Goal: Task Accomplishment & Management: Use online tool/utility

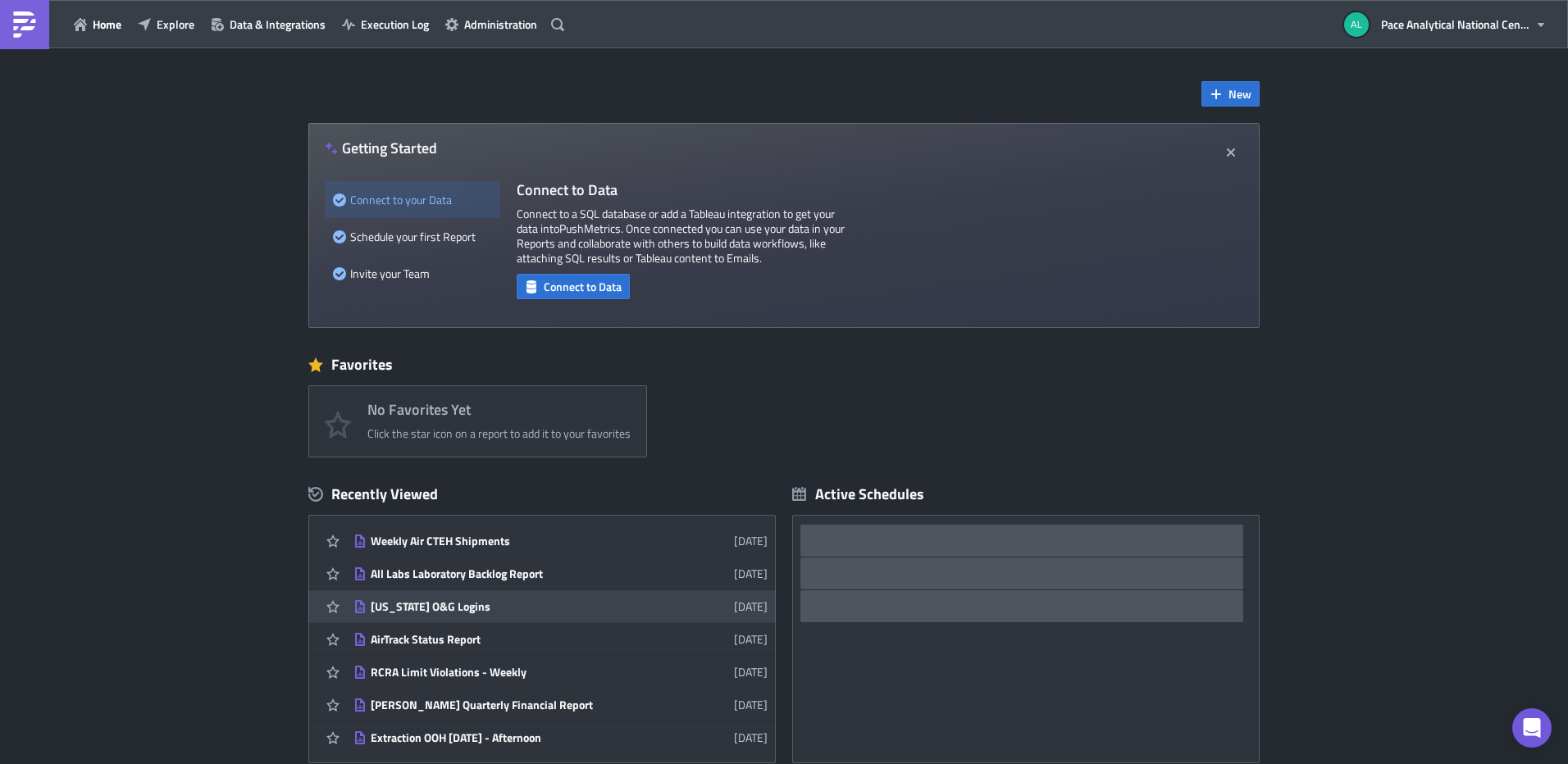
click at [431, 604] on div "[US_STATE] O&G Logins" at bounding box center [514, 606] width 287 height 15
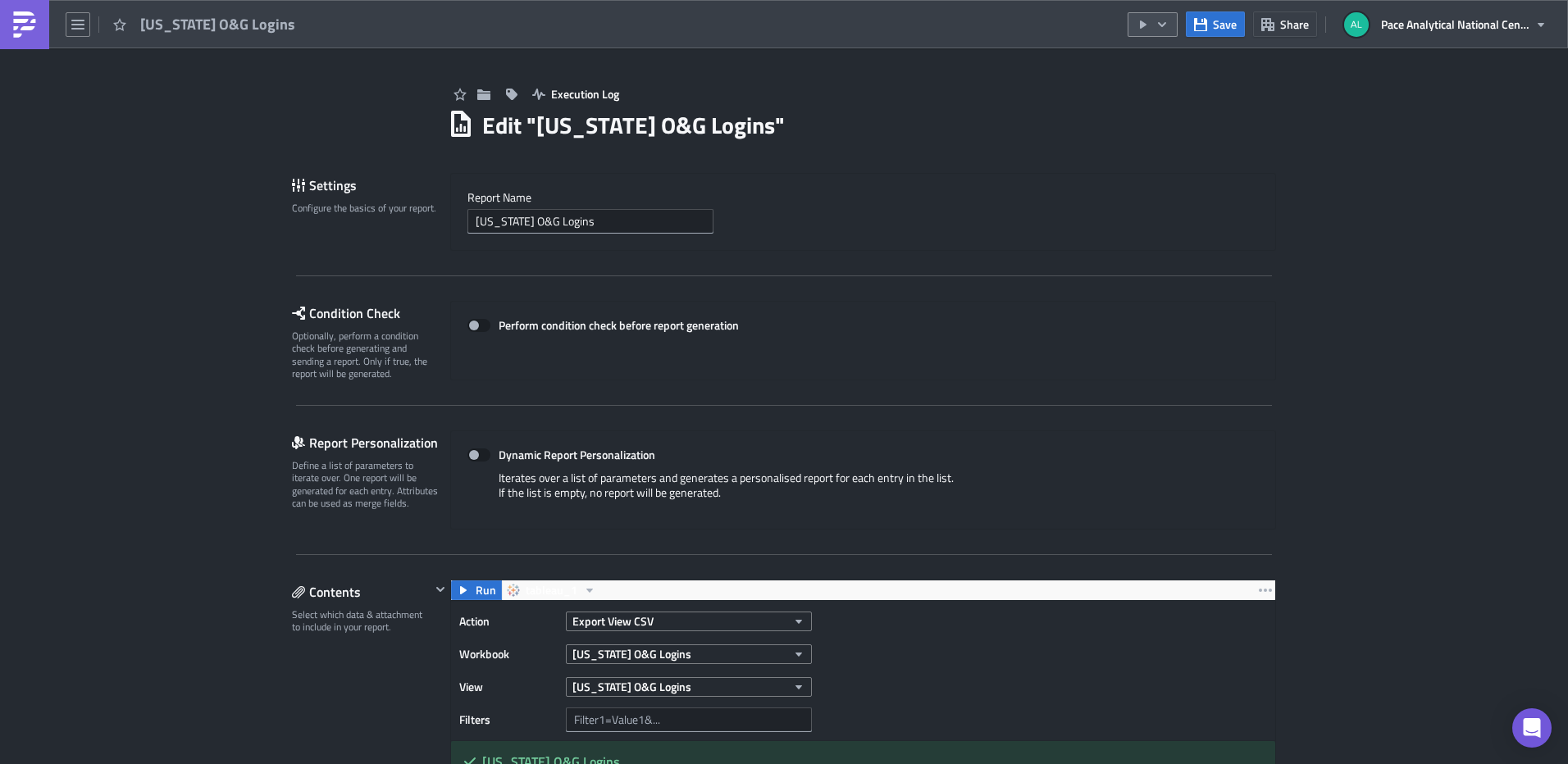
click at [1164, 24] on icon "button" at bounding box center [1161, 24] width 13 height 13
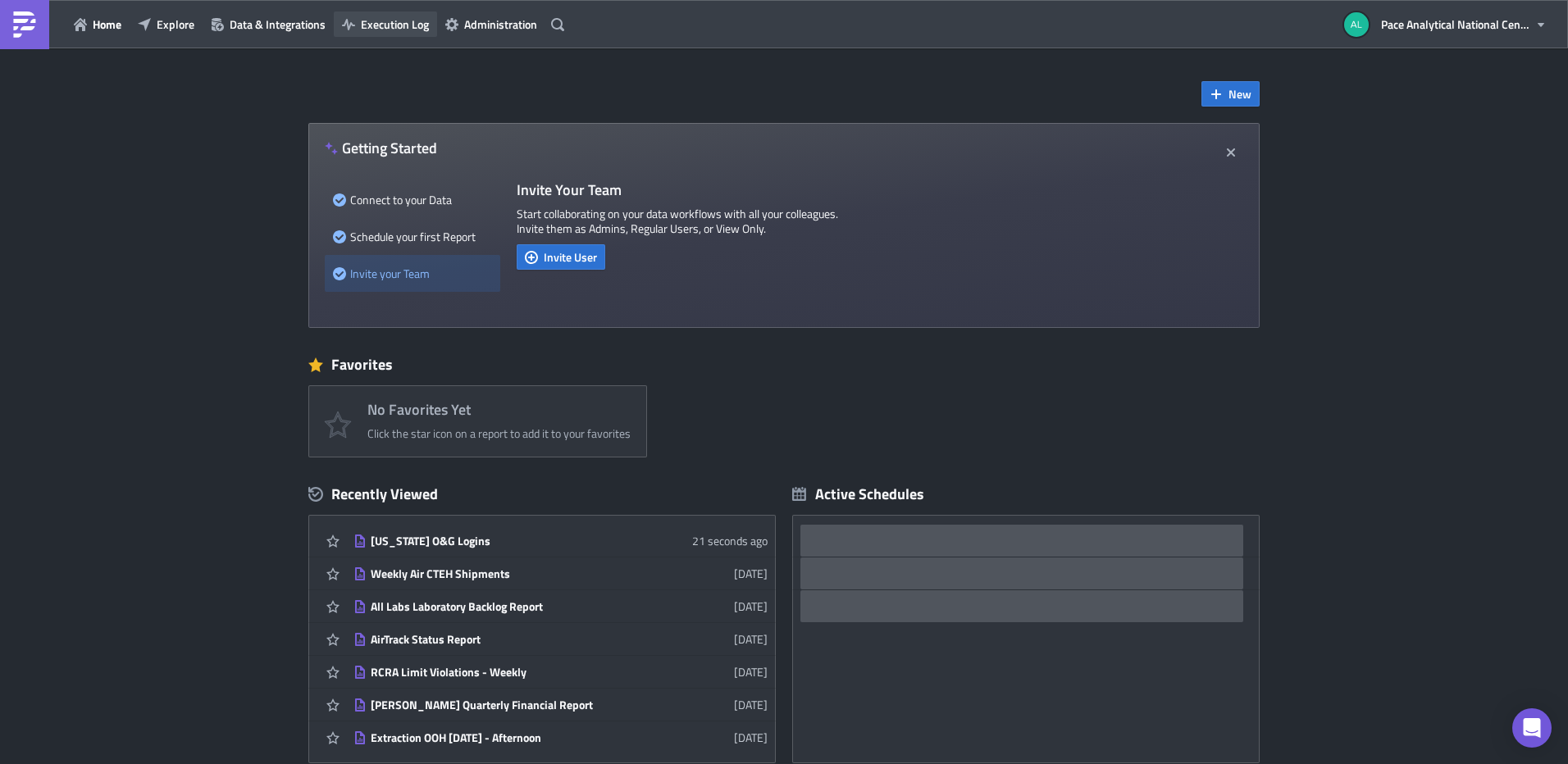
click at [388, 28] on span "Execution Log" at bounding box center [394, 25] width 68 height 18
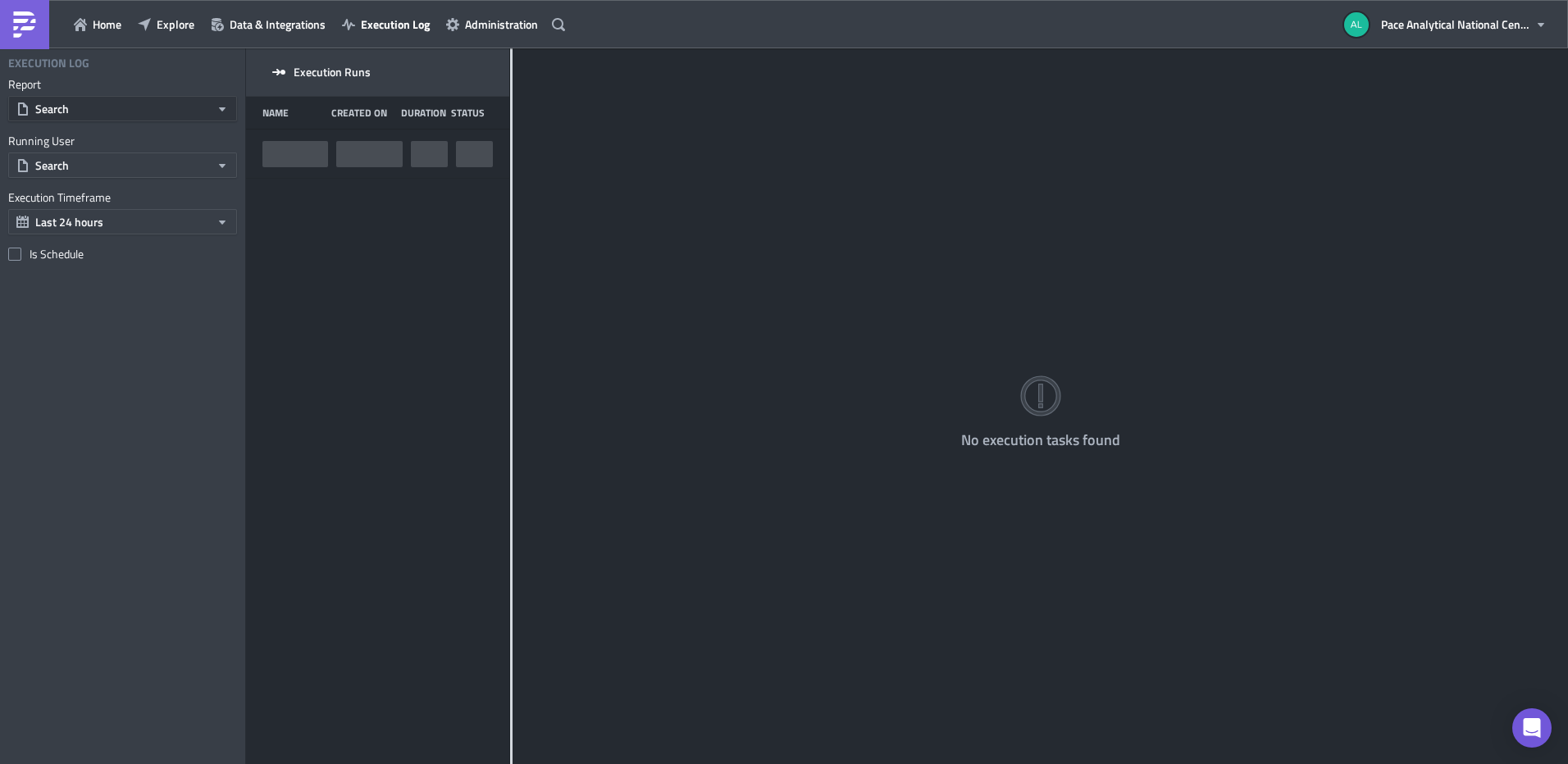
click at [91, 109] on button "Search" at bounding box center [122, 108] width 229 height 26
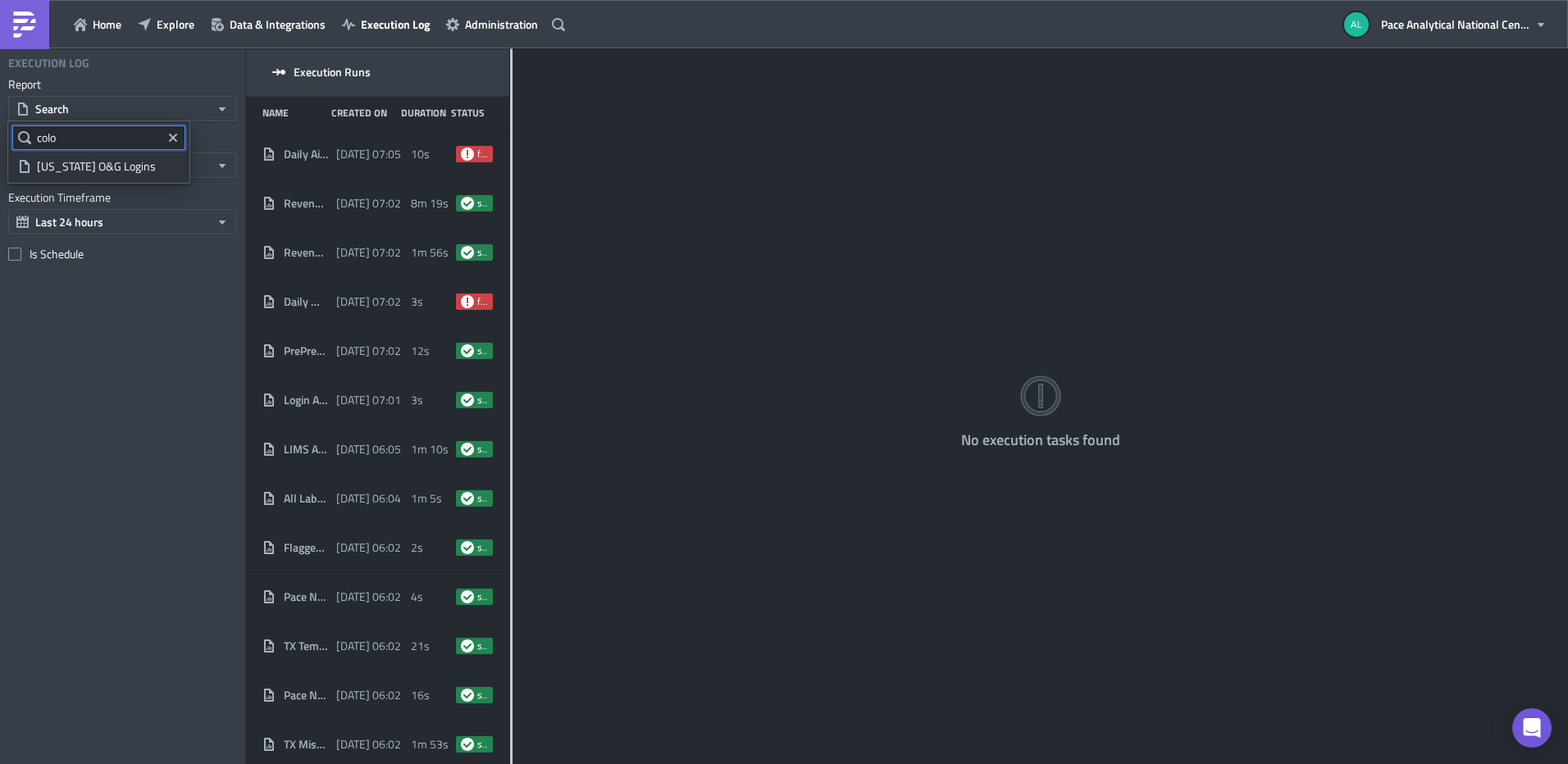
type input "colo"
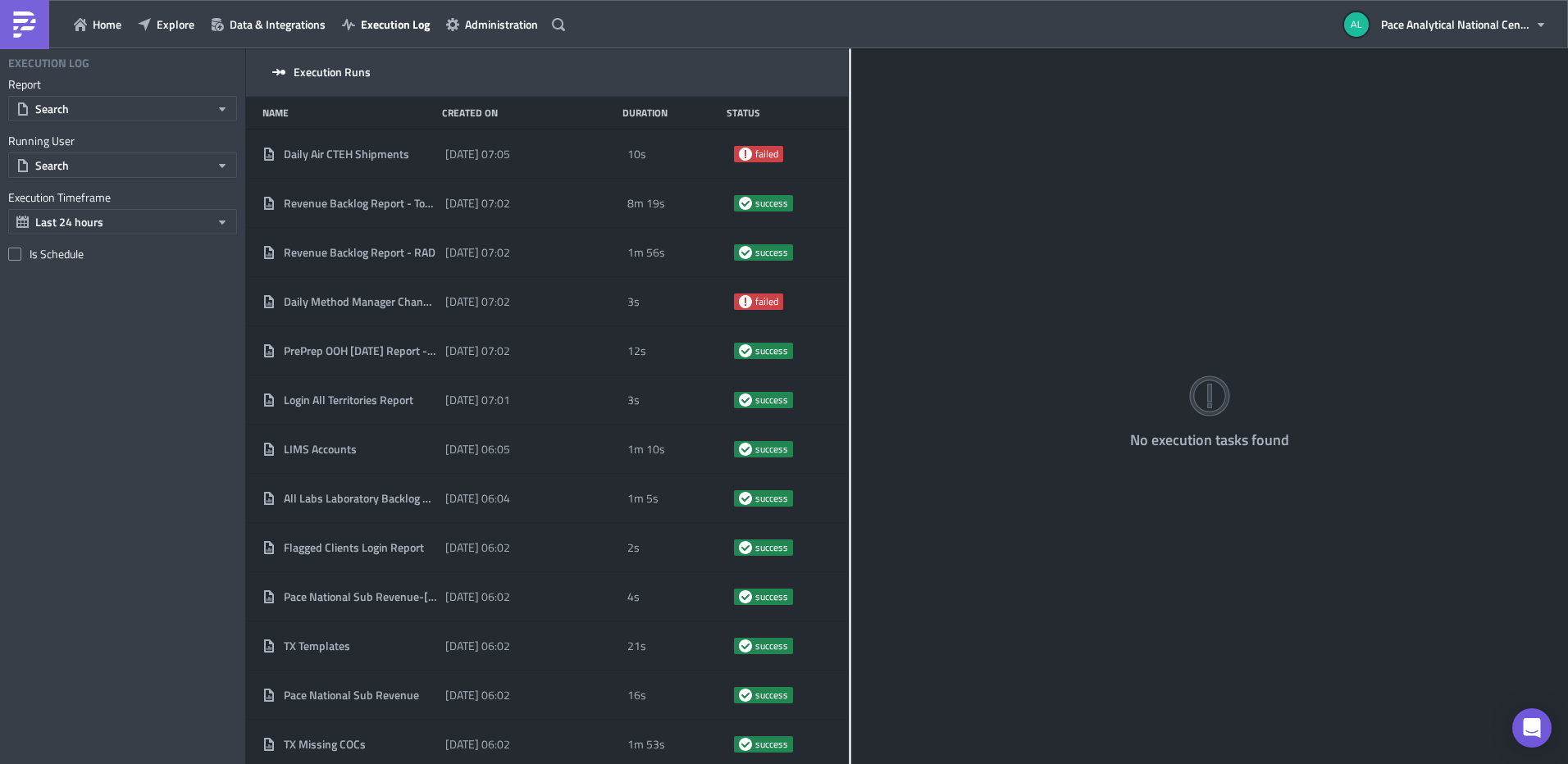
drag, startPoint x: 511, startPoint y: 177, endPoint x: 849, endPoint y: 151, distance: 339.0
click at [849, 151] on div at bounding box center [850, 408] width 3 height 718
click at [112, 113] on button "Search" at bounding box center [122, 108] width 229 height 26
click at [108, 171] on div "[US_STATE] O&G Logins" at bounding box center [108, 166] width 143 height 17
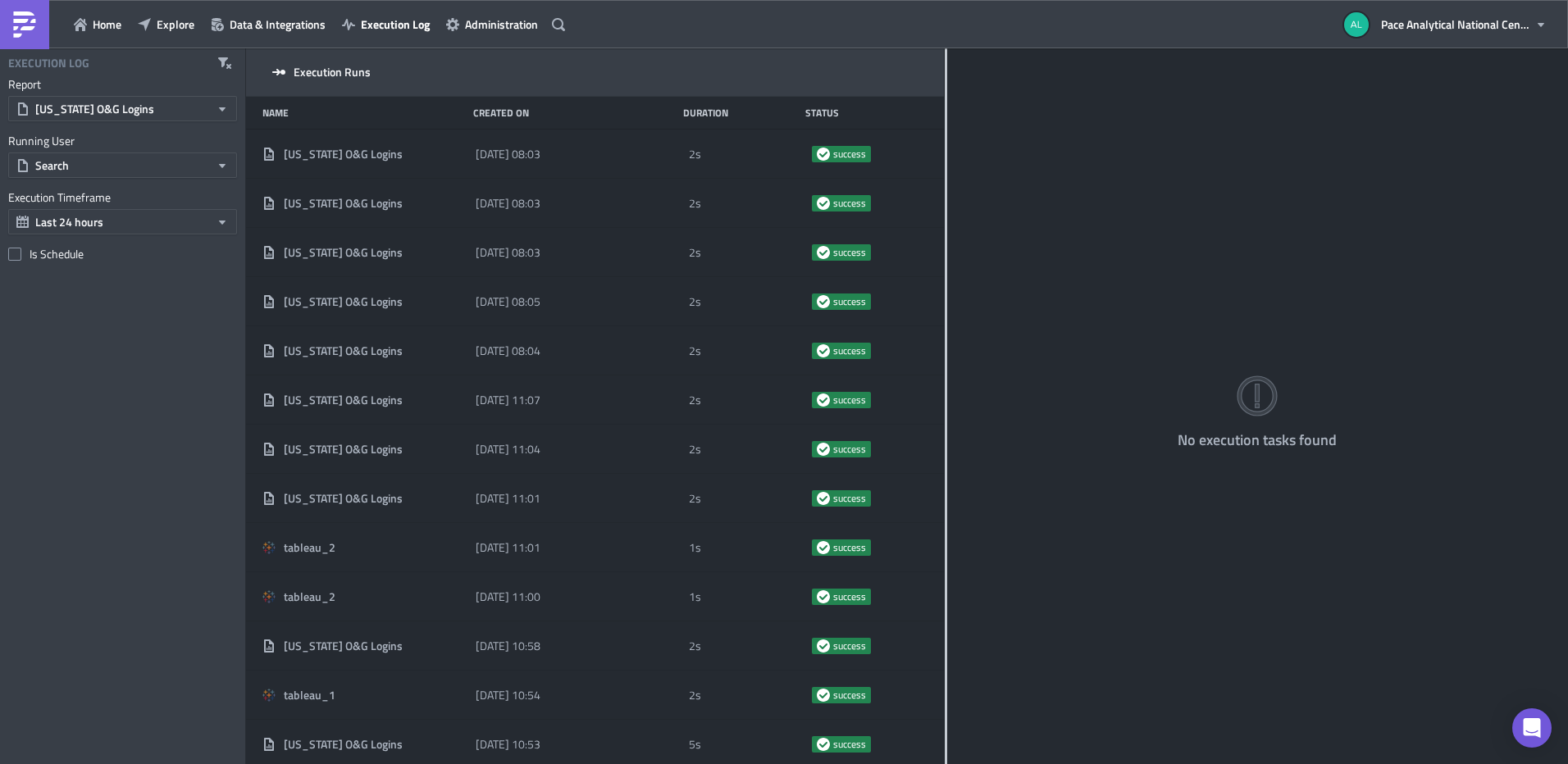
drag, startPoint x: 850, startPoint y: 157, endPoint x: 945, endPoint y: 152, distance: 95.1
click at [945, 152] on div at bounding box center [946, 408] width 3 height 718
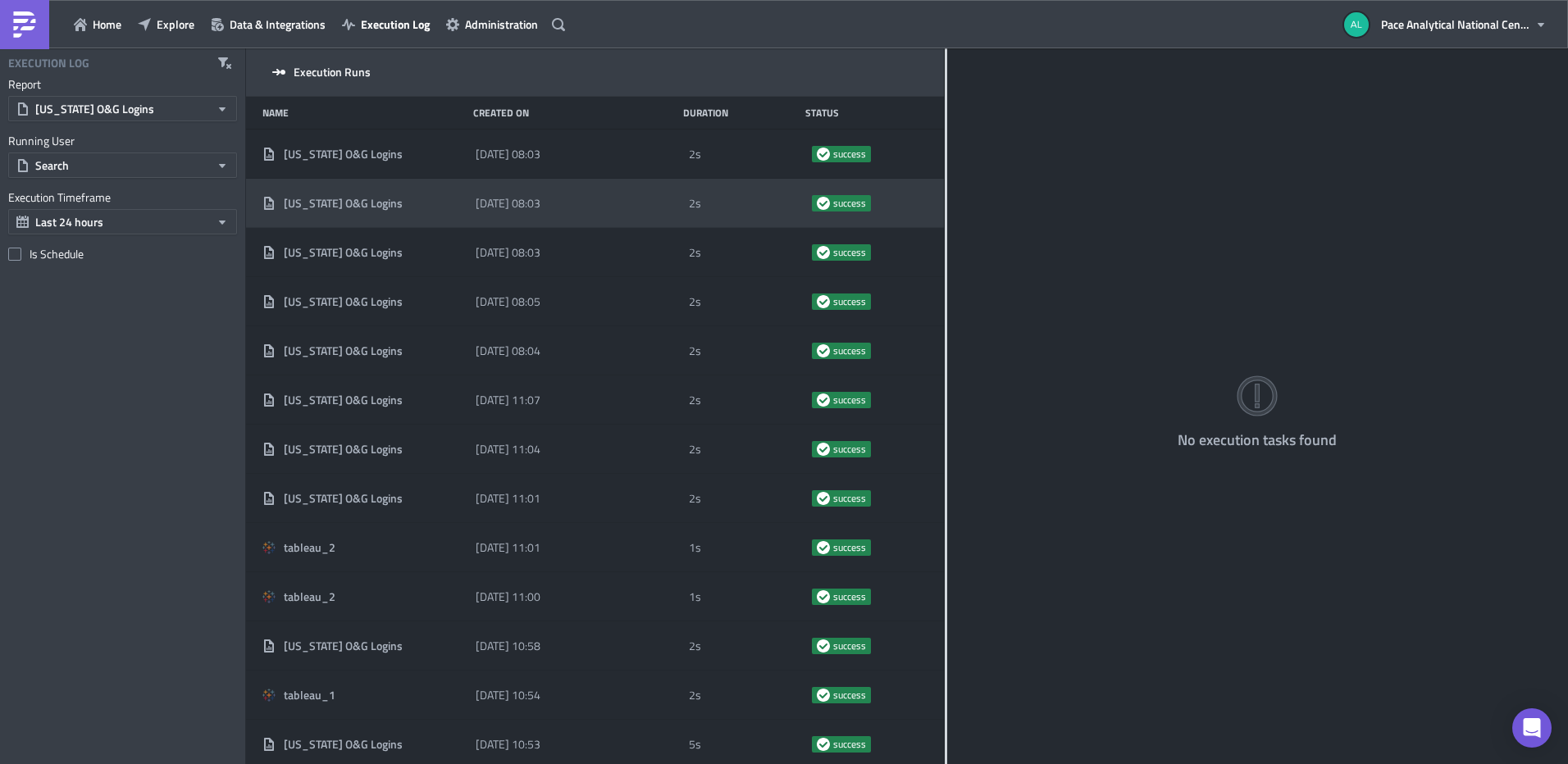
click at [510, 207] on span "[DATE] 08:03" at bounding box center [508, 203] width 65 height 15
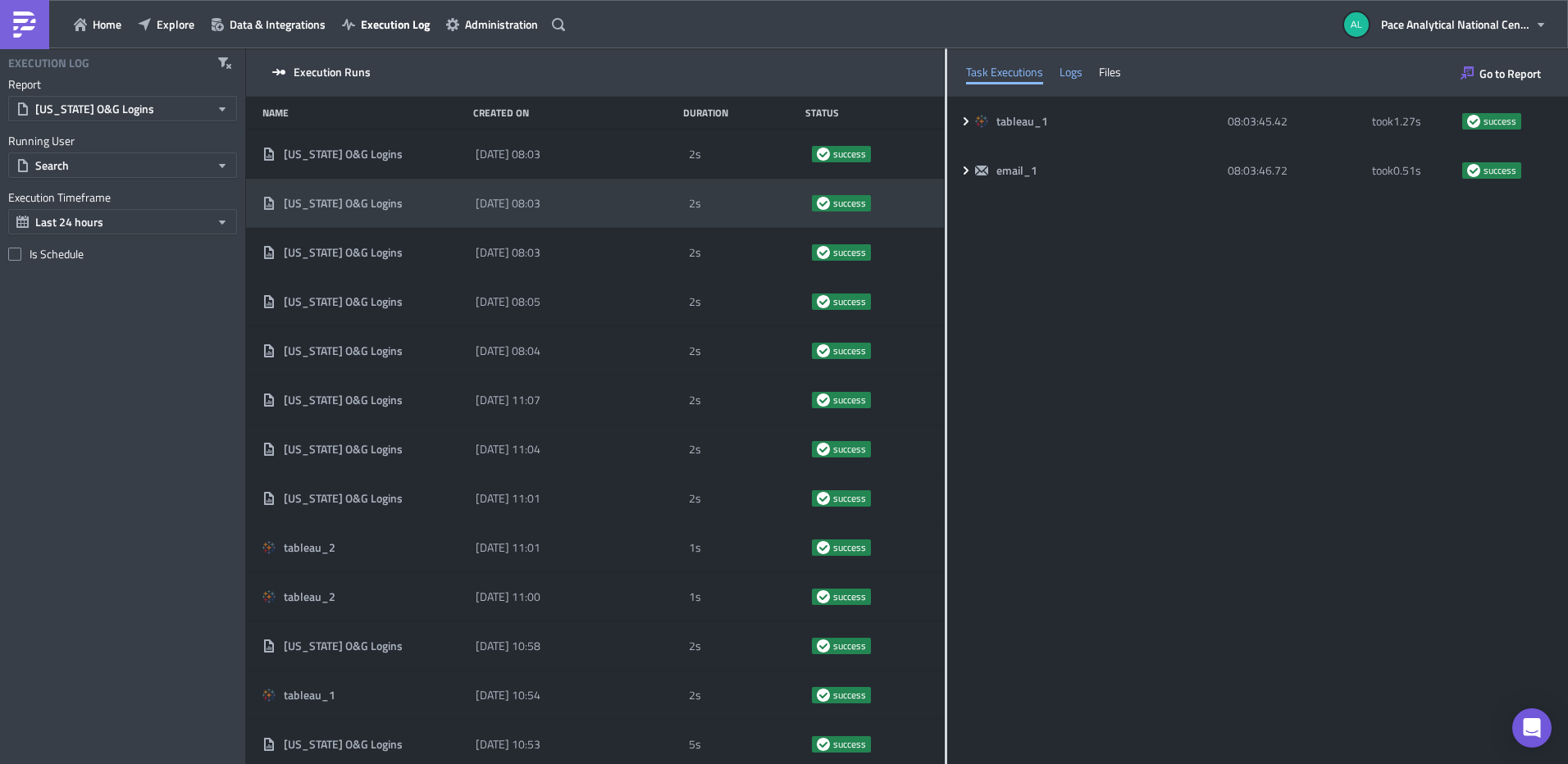
click at [1071, 71] on div "Logs" at bounding box center [1071, 72] width 23 height 25
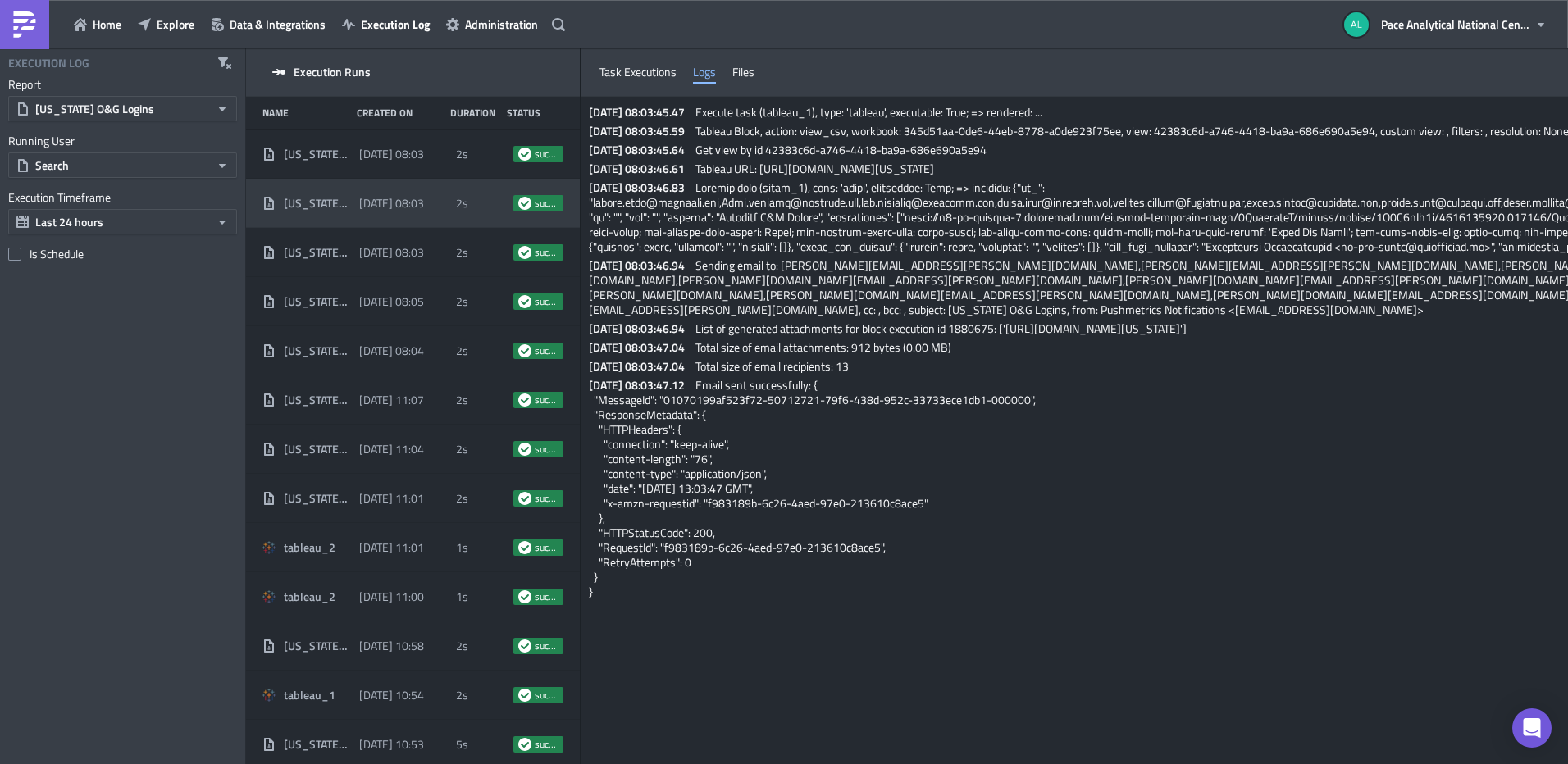
click at [371, 196] on span "[DATE] 08:03" at bounding box center [392, 203] width 65 height 15
click at [755, 74] on div "Files" at bounding box center [743, 72] width 22 height 25
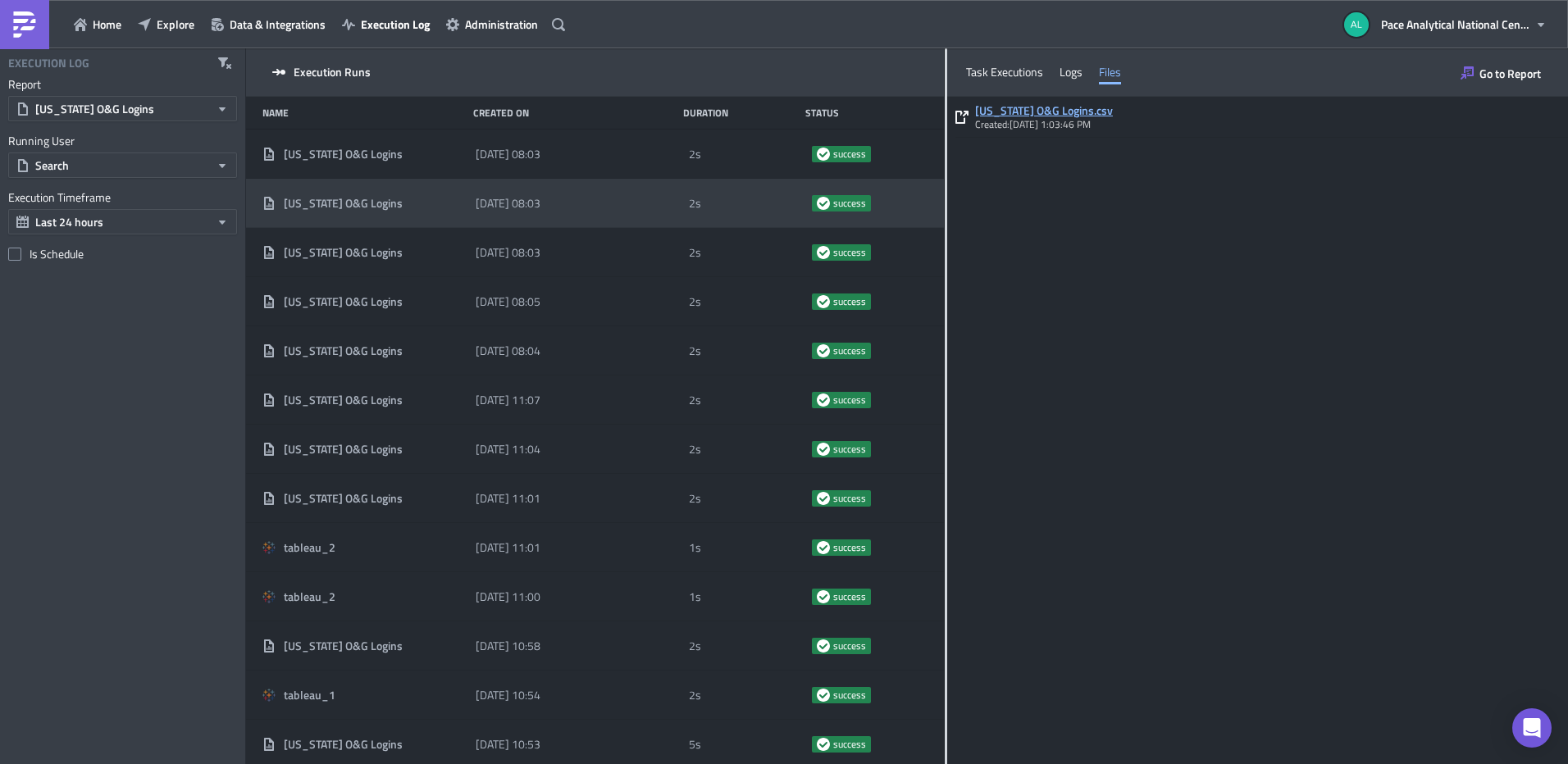
click at [1041, 111] on link "[US_STATE] O&G Logins.csv" at bounding box center [1043, 110] width 137 height 15
click at [1003, 72] on div "Task Executions" at bounding box center [1005, 72] width 77 height 25
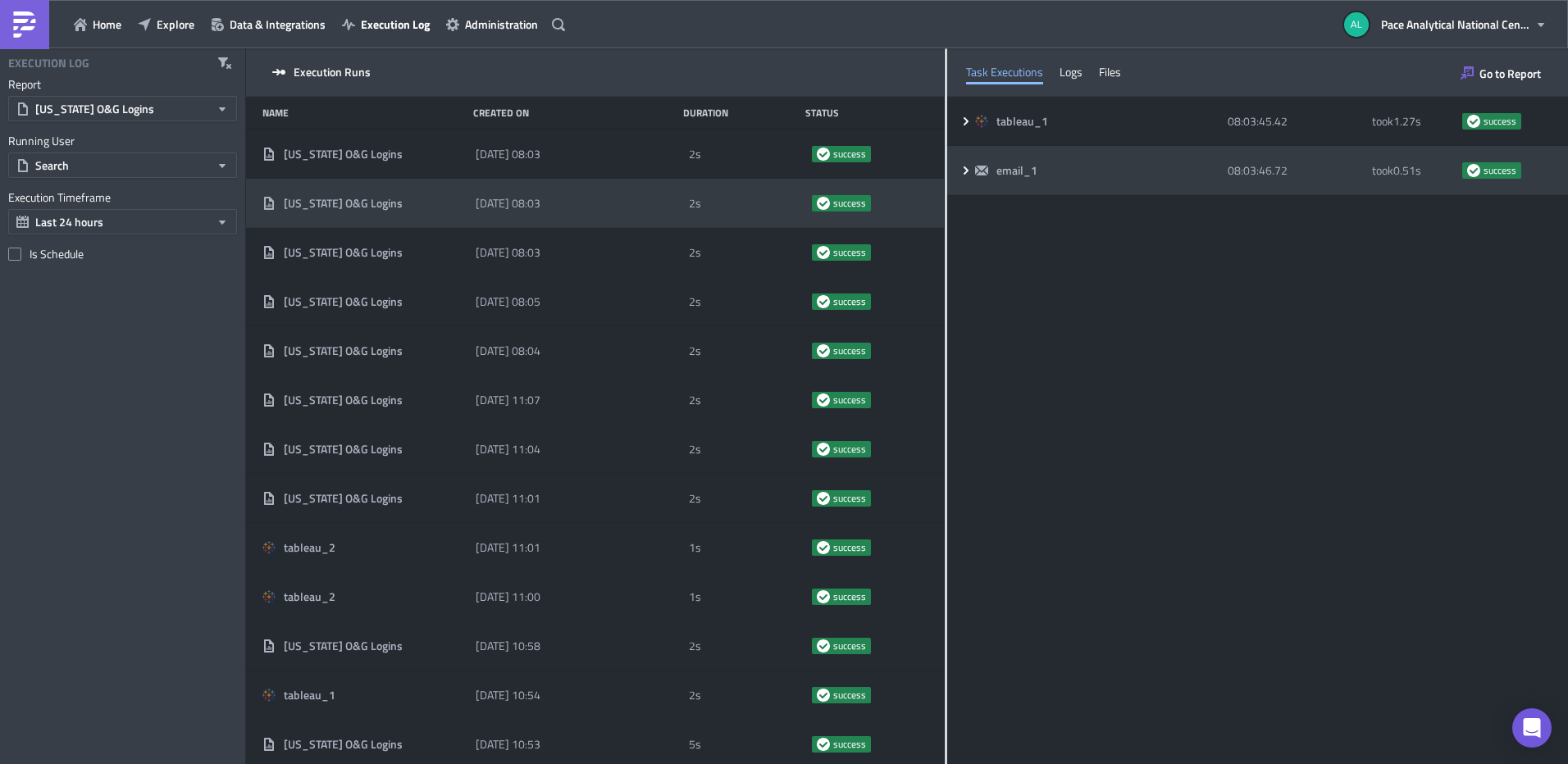
click at [966, 166] on icon at bounding box center [966, 170] width 13 height 13
